Goal: Task Accomplishment & Management: Use online tool/utility

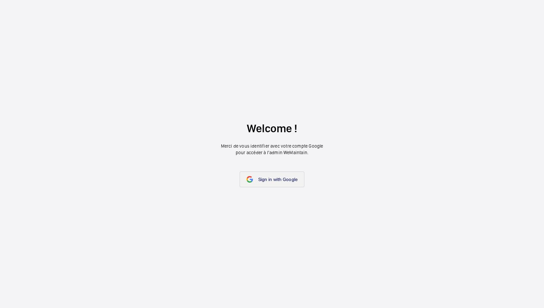
click at [293, 175] on link "Sign in with Google" at bounding box center [272, 179] width 65 height 16
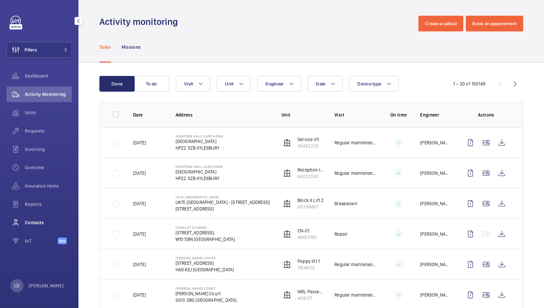
click at [39, 223] on span "Contacts" at bounding box center [48, 222] width 47 height 7
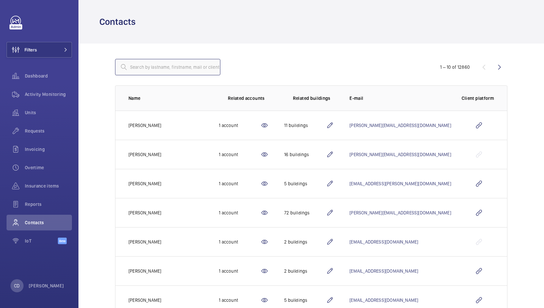
click at [192, 60] on input "text" at bounding box center [167, 67] width 105 height 16
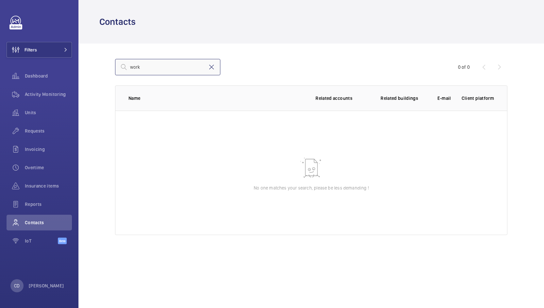
type input "work"
click at [214, 70] on mat-icon at bounding box center [212, 67] width 8 height 8
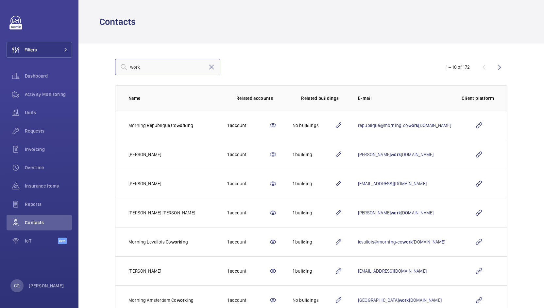
type input "work"
click at [211, 67] on mat-icon at bounding box center [212, 67] width 8 height 8
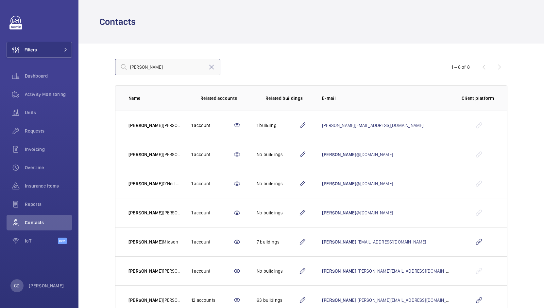
scroll to position [50, 0]
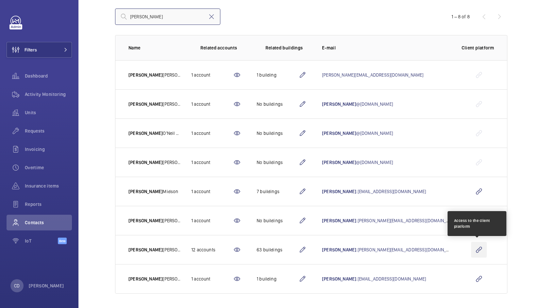
type input "[PERSON_NAME]"
click at [476, 251] on wm-front-icon-button at bounding box center [479, 250] width 16 height 16
